Goal: Find specific page/section: Find specific page/section

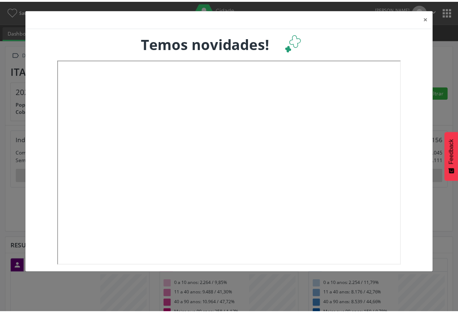
scroll to position [120, 151]
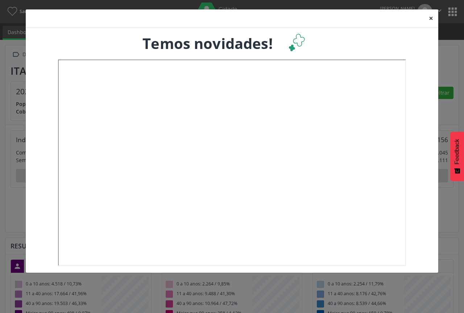
click at [429, 19] on button "×" at bounding box center [431, 18] width 14 height 18
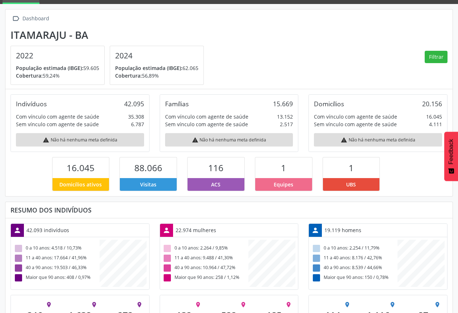
scroll to position [0, 0]
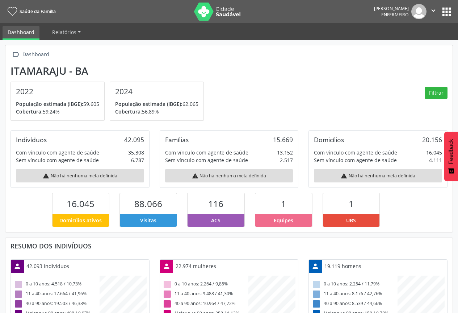
click at [445, 13] on button "apps" at bounding box center [447, 11] width 13 height 13
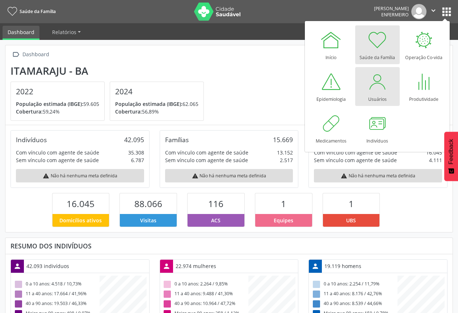
click at [375, 94] on div "Usuários" at bounding box center [377, 97] width 18 height 10
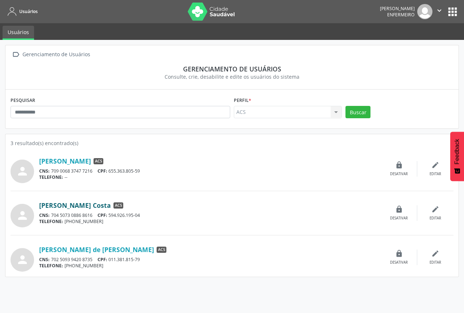
click at [100, 205] on link "Catia Helena Fracalossi Costa" at bounding box center [75, 205] width 72 height 8
click at [101, 251] on link "Joselia Silva de Jesus dos Santos" at bounding box center [96, 249] width 115 height 8
click at [28, 10] on span "Usuários" at bounding box center [28, 11] width 18 height 6
click at [451, 10] on button "apps" at bounding box center [452, 11] width 13 height 13
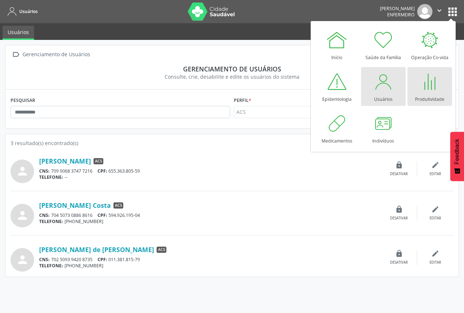
click at [423, 83] on div at bounding box center [429, 82] width 22 height 22
